Goal: Task Accomplishment & Management: Use online tool/utility

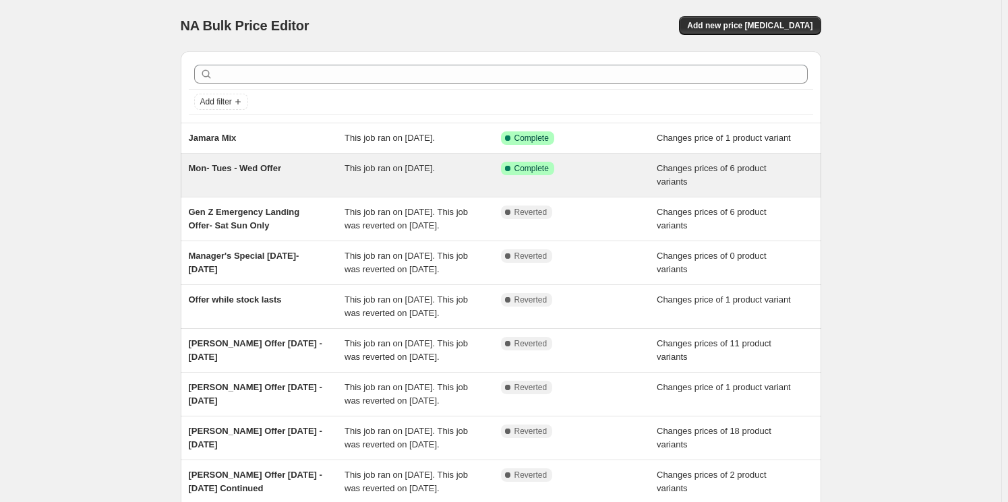
click at [289, 185] on div "Mon- Tues - Wed Offer" at bounding box center [267, 175] width 156 height 27
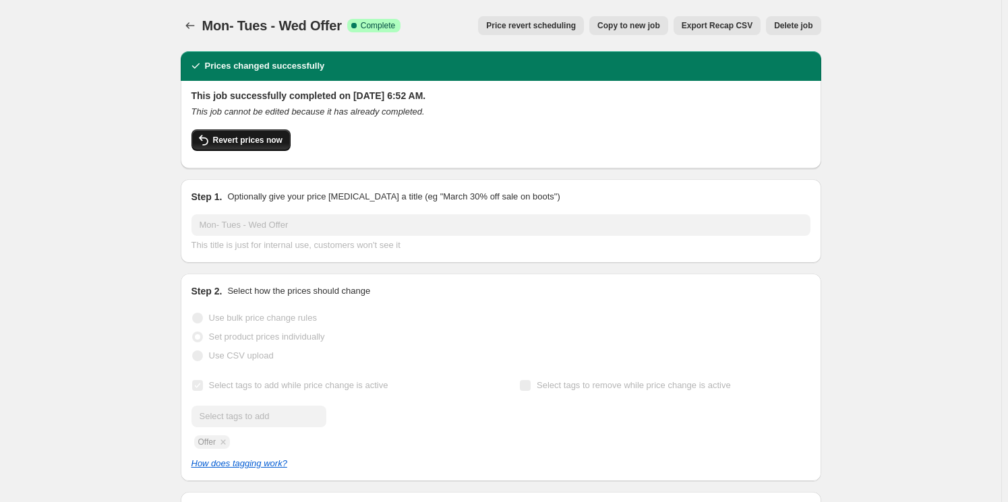
click at [242, 141] on span "Revert prices now" at bounding box center [247, 140] width 69 height 11
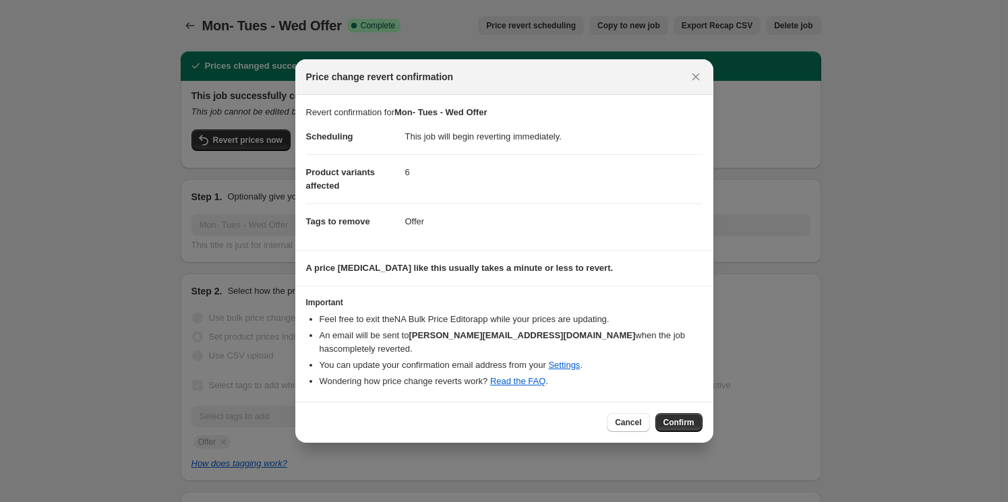
click at [676, 417] on span "Confirm" at bounding box center [679, 422] width 31 height 11
